Goal: Find specific page/section

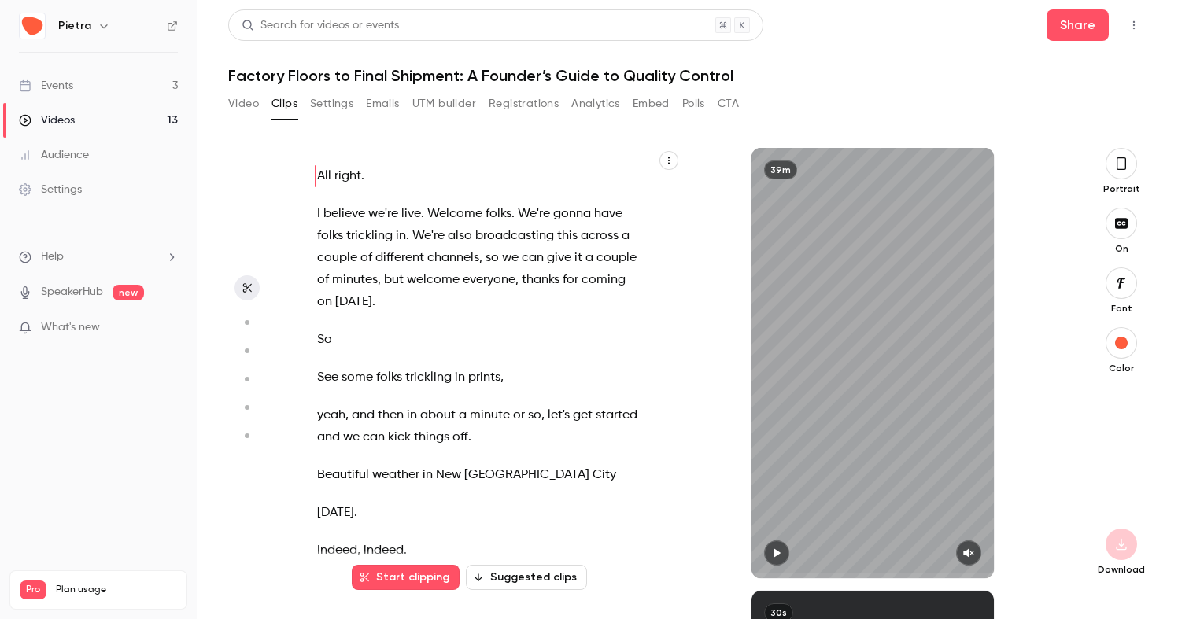
click at [249, 105] on button "Video" at bounding box center [243, 103] width 31 height 25
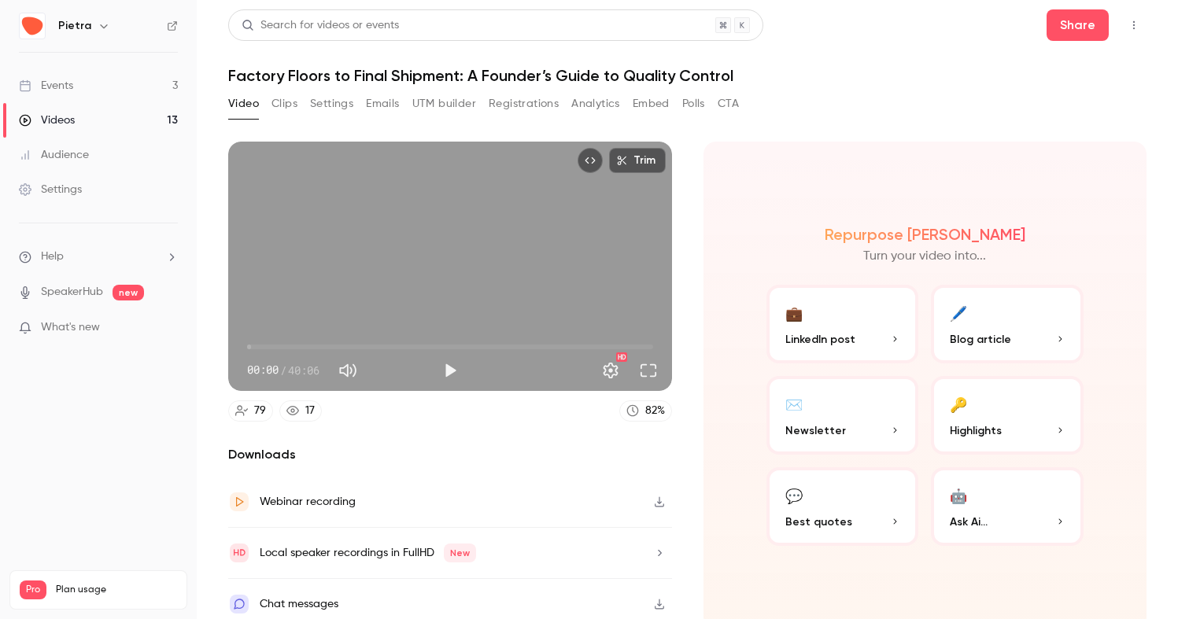
click at [73, 83] on div "Events" at bounding box center [46, 86] width 54 height 16
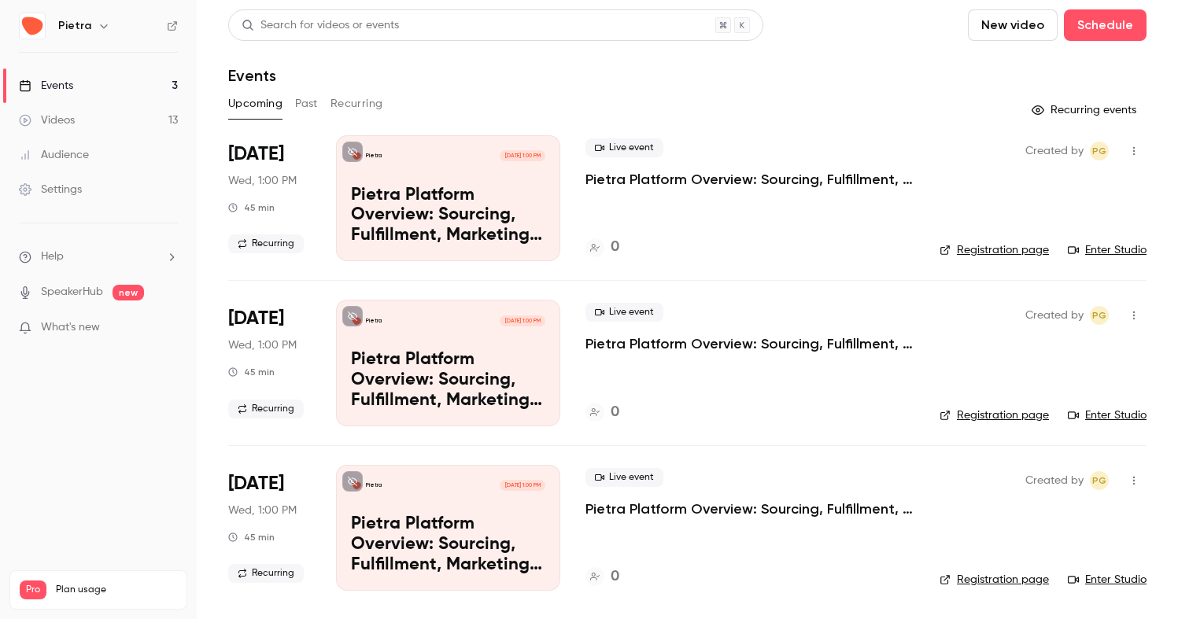
click at [309, 112] on button "Past" at bounding box center [306, 103] width 23 height 25
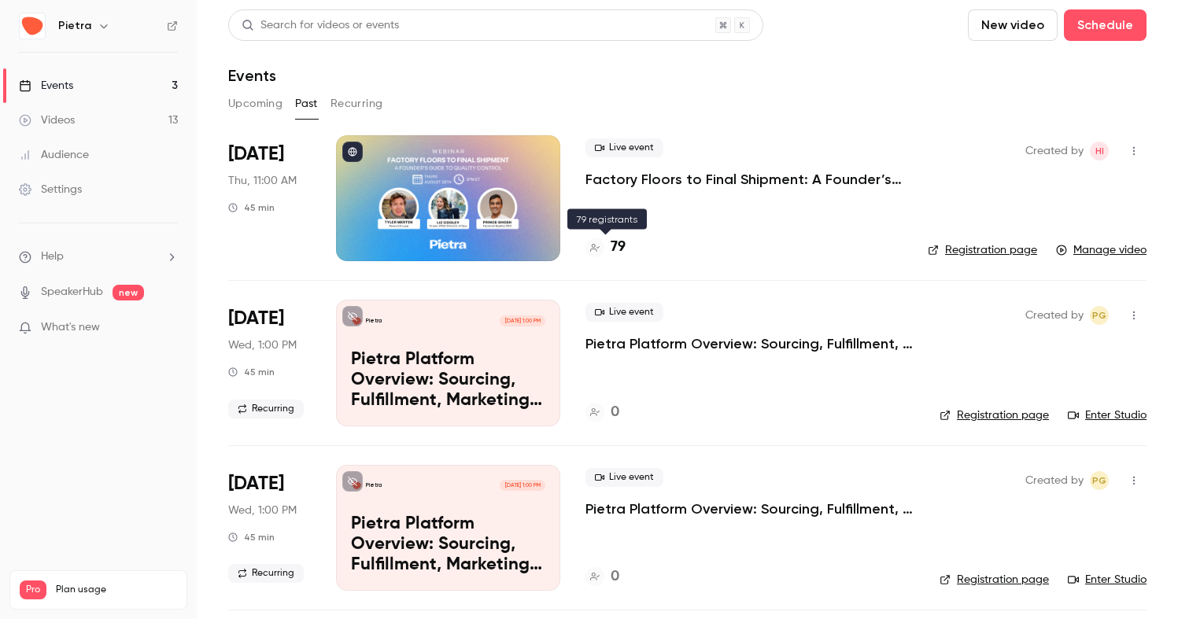
click at [620, 245] on h4 "79" at bounding box center [617, 247] width 15 height 21
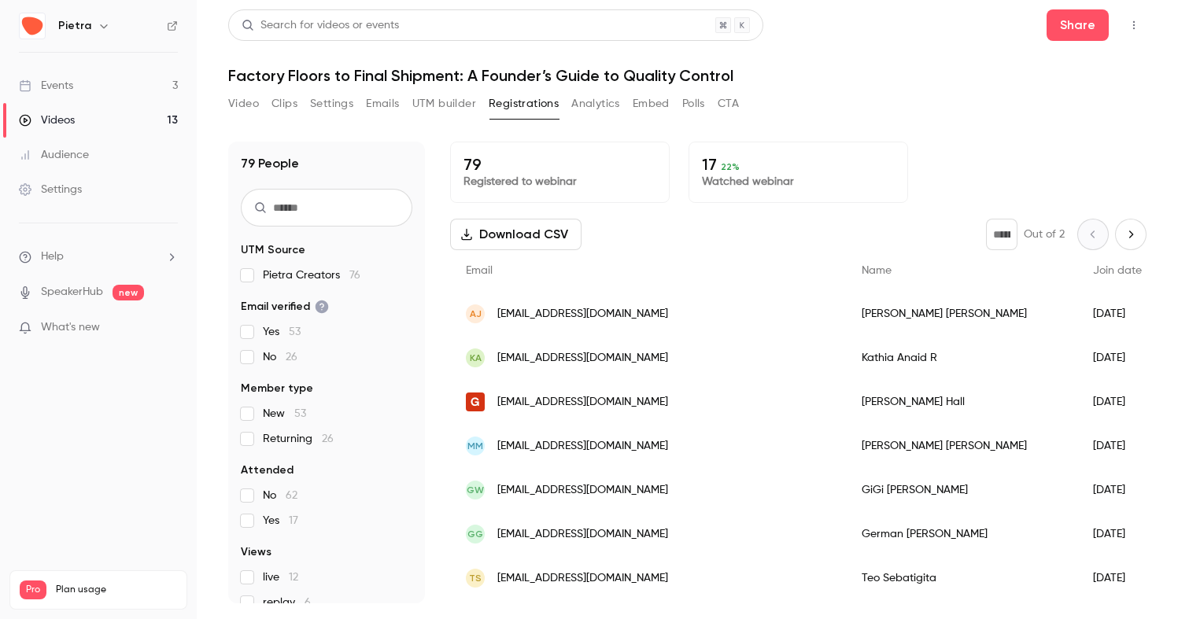
click at [337, 210] on input "text" at bounding box center [326, 208] width 171 height 38
type input "***"
